Goal: Navigation & Orientation: Understand site structure

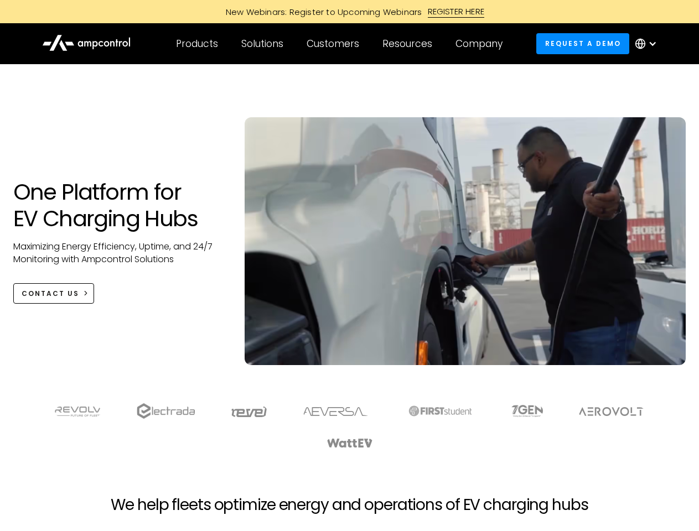
click at [340, 44] on div "Customers" at bounding box center [333, 44] width 53 height 12
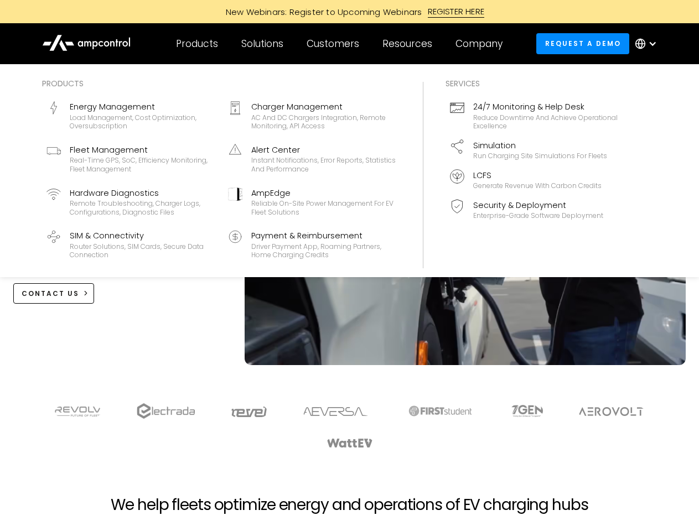
click at [196, 44] on div "Products" at bounding box center [197, 44] width 42 height 12
click at [263, 44] on div "Solutions" at bounding box center [262, 44] width 42 height 12
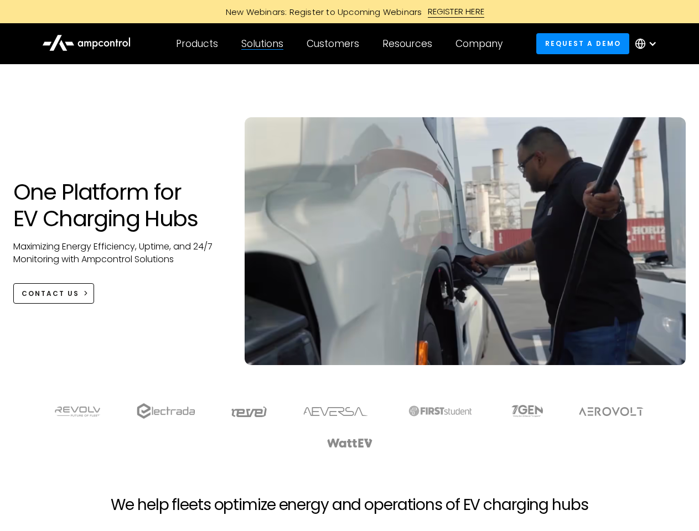
click at [335, 44] on div "Customers" at bounding box center [333, 44] width 53 height 12
click at [410, 44] on div "Resources" at bounding box center [407, 44] width 50 height 12
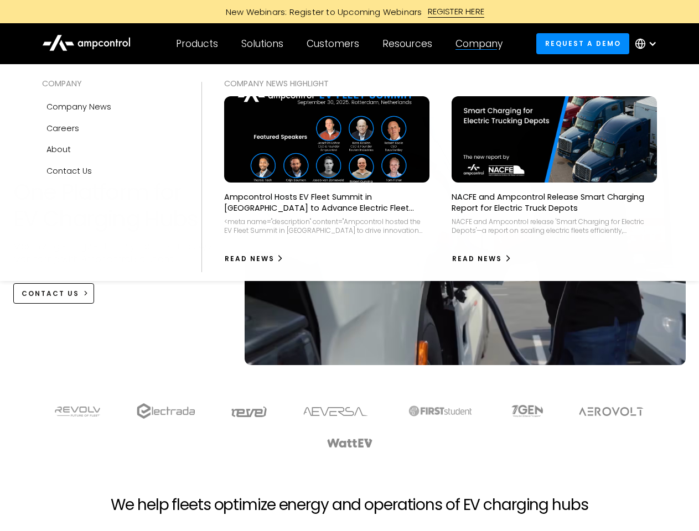
click at [483, 44] on div "Company" at bounding box center [478, 44] width 47 height 12
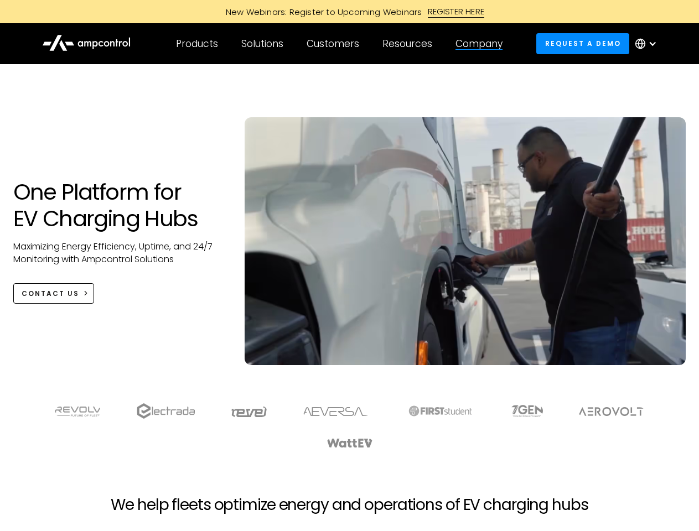
click at [649, 44] on div at bounding box center [652, 43] width 9 height 9
